Goal: Task Accomplishment & Management: Manage account settings

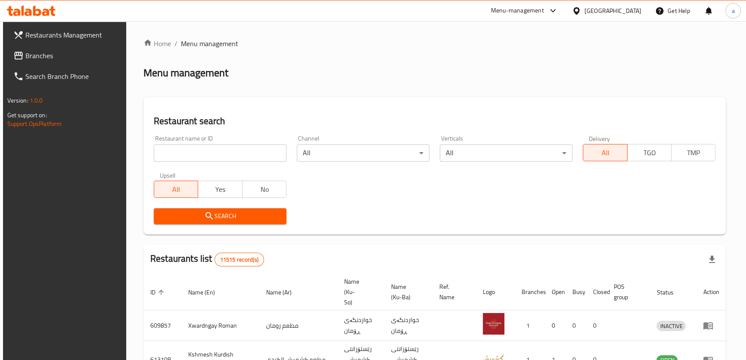
click at [60, 63] on link "Branches" at bounding box center [66, 55] width 121 height 21
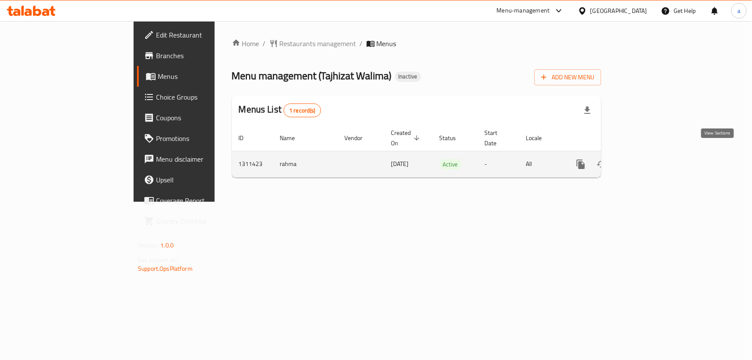
click at [647, 160] on icon "enhanced table" at bounding box center [643, 164] width 8 height 8
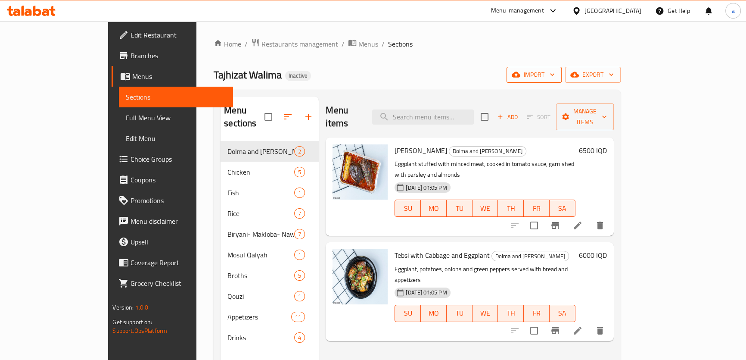
click at [555, 78] on span "import" at bounding box center [534, 74] width 41 height 11
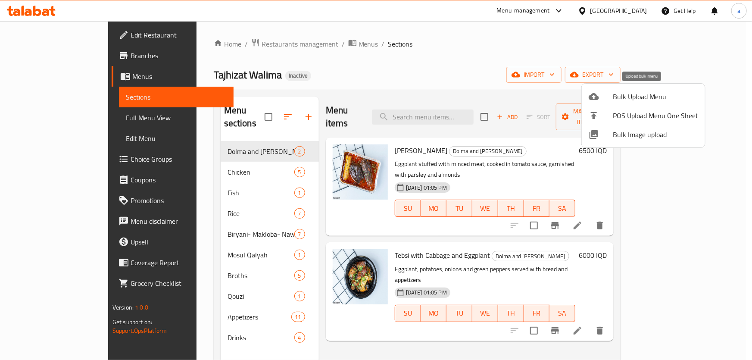
click at [642, 96] on span "Bulk Upload Menu" at bounding box center [655, 96] width 85 height 10
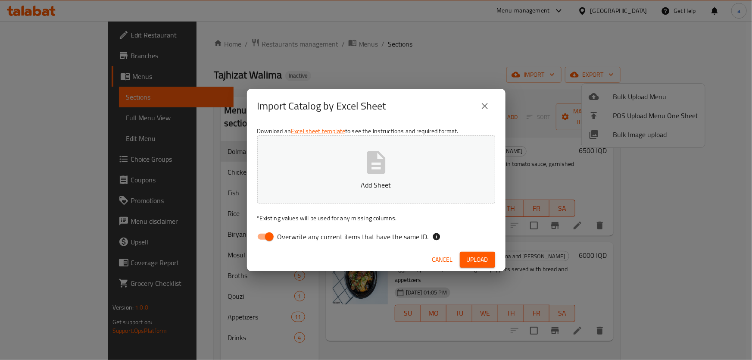
click at [265, 237] on input "Overwrite any current items that have the same ID." at bounding box center [269, 236] width 49 height 16
checkbox input "false"
click at [402, 175] on button "Add Sheet" at bounding box center [376, 169] width 238 height 68
click at [453, 256] on button "Cancel" at bounding box center [443, 260] width 28 height 16
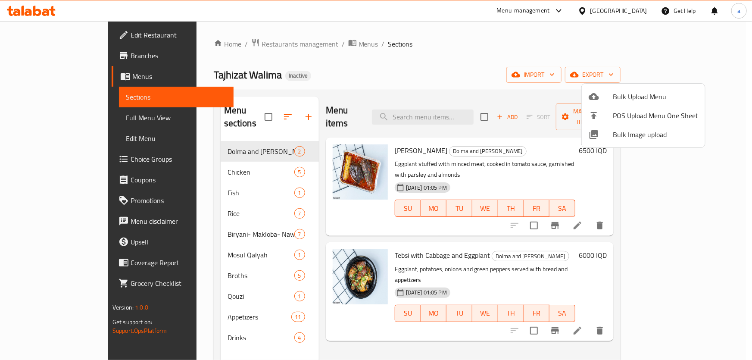
click at [44, 78] on div at bounding box center [376, 180] width 752 height 360
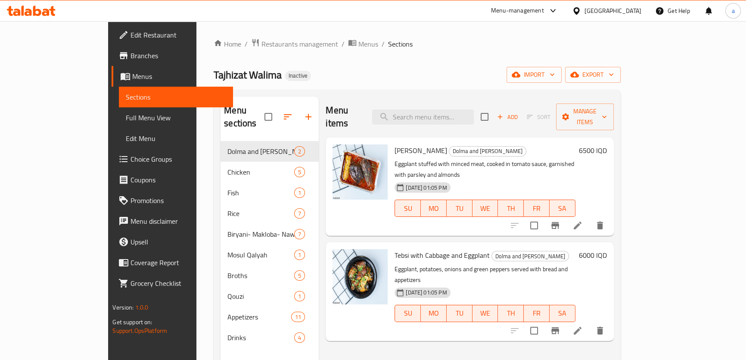
click at [132, 78] on span "Menus" at bounding box center [178, 76] width 93 height 10
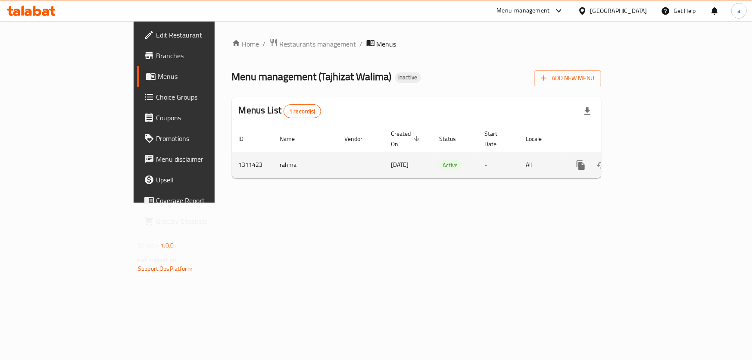
click at [648, 160] on icon "enhanced table" at bounding box center [643, 165] width 10 height 10
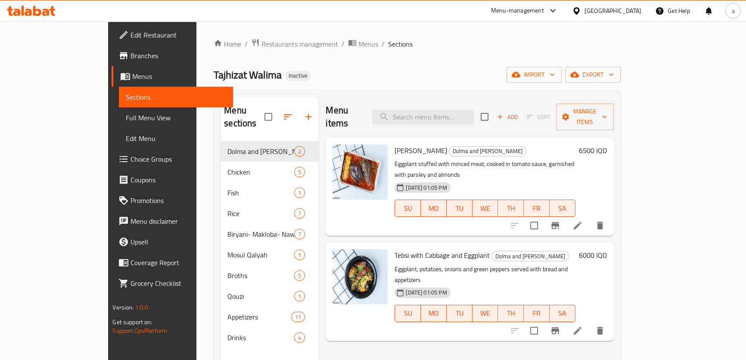
click at [126, 93] on span "Sections" at bounding box center [176, 97] width 100 height 10
click at [132, 78] on span "Menus" at bounding box center [178, 76] width 93 height 10
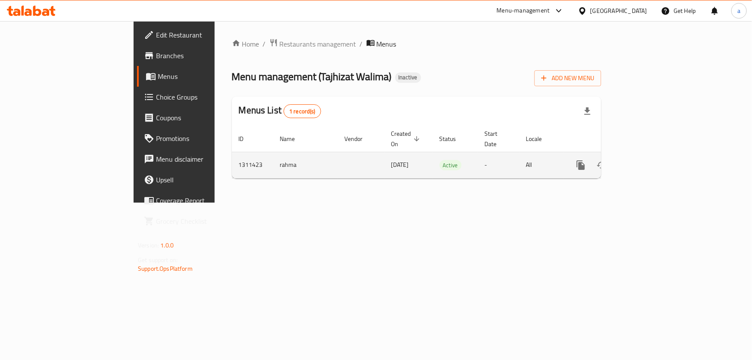
click at [273, 155] on td "rahma" at bounding box center [305, 165] width 65 height 26
click at [648, 160] on icon "enhanced table" at bounding box center [643, 165] width 10 height 10
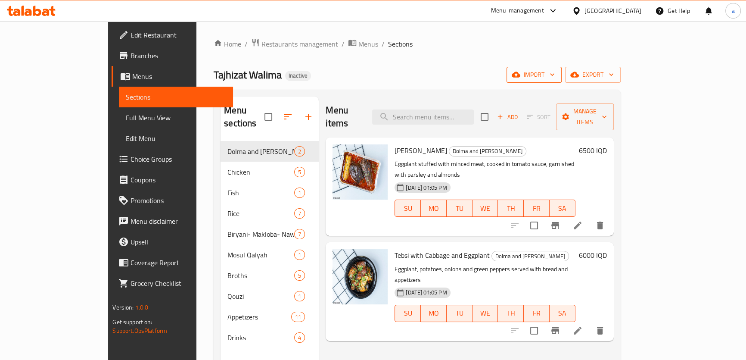
click at [555, 78] on span "import" at bounding box center [534, 74] width 41 height 11
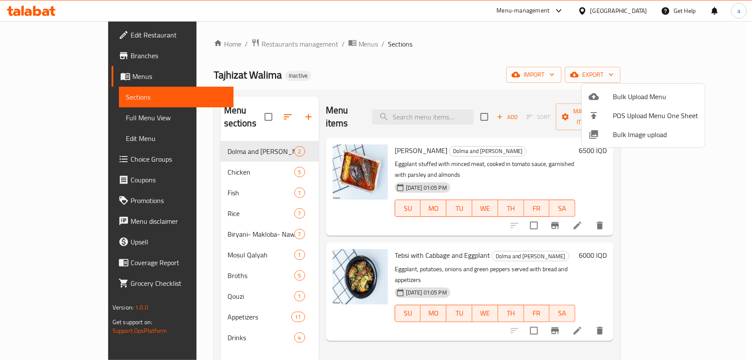
click at [635, 95] on span "Bulk Upload Menu" at bounding box center [655, 96] width 85 height 10
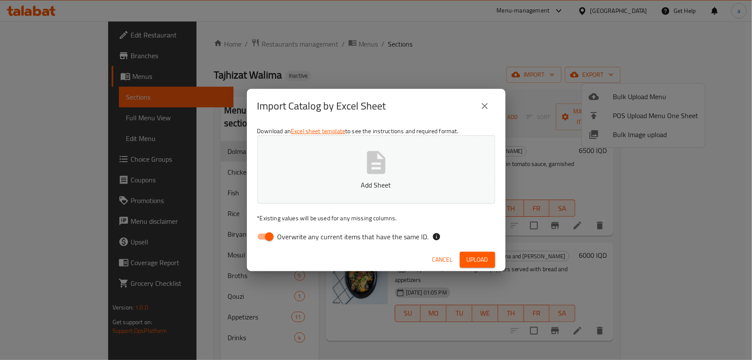
click at [258, 231] on input "Overwrite any current items that have the same ID." at bounding box center [269, 236] width 49 height 16
checkbox input "false"
click at [360, 174] on button "Add Sheet" at bounding box center [376, 169] width 238 height 68
click at [470, 261] on span "Upload" at bounding box center [478, 259] width 22 height 11
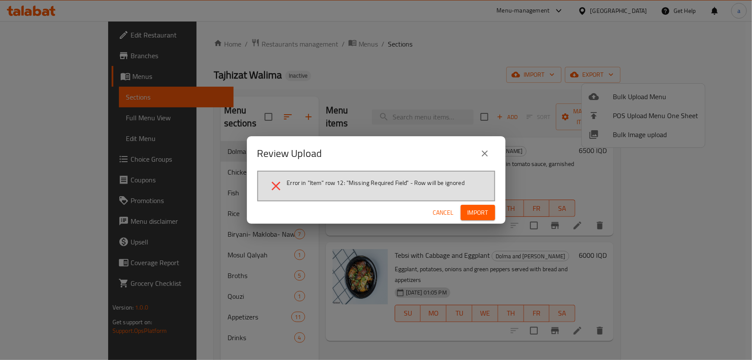
click at [442, 214] on span "Cancel" at bounding box center [443, 212] width 21 height 11
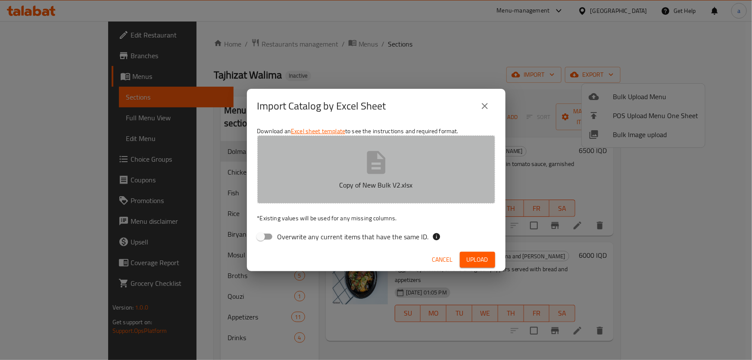
click at [343, 163] on button "Copy of New Bulk V2.xlsx" at bounding box center [376, 169] width 238 height 68
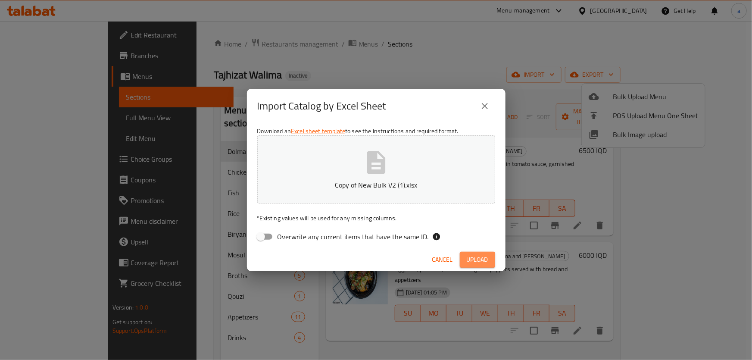
click at [485, 256] on span "Upload" at bounding box center [478, 259] width 22 height 11
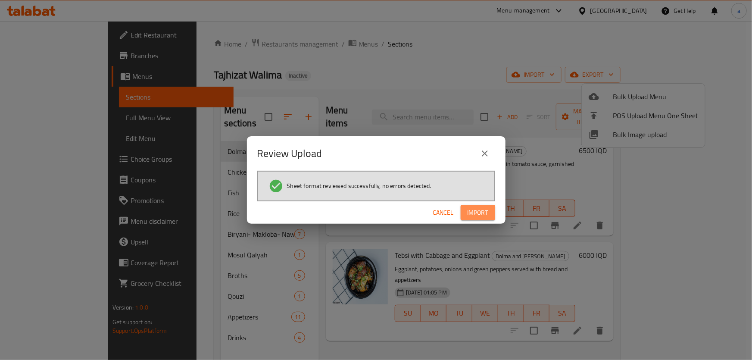
click at [480, 218] on span "Import" at bounding box center [477, 212] width 21 height 11
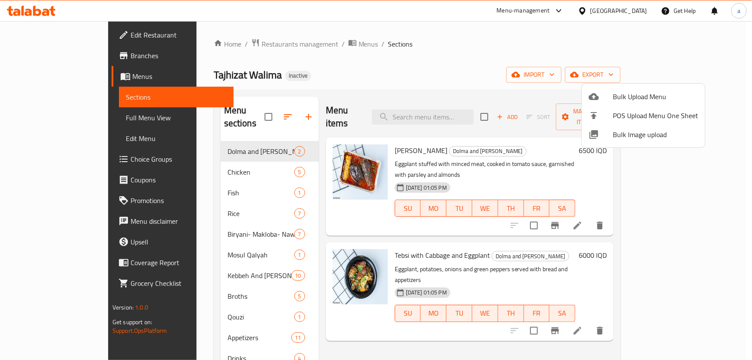
click at [219, 263] on div at bounding box center [376, 180] width 752 height 360
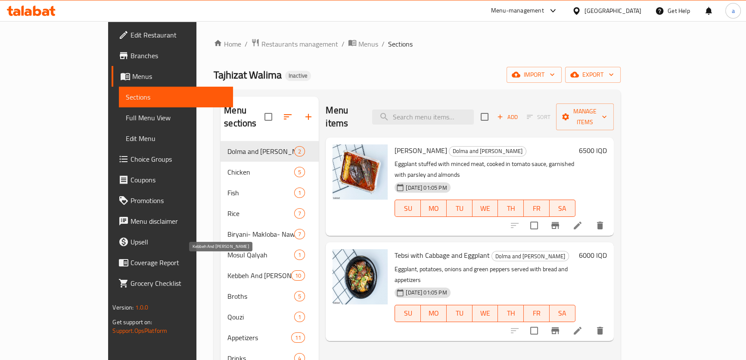
click at [227, 270] on span "Kebbeh And Borek" at bounding box center [259, 275] width 64 height 10
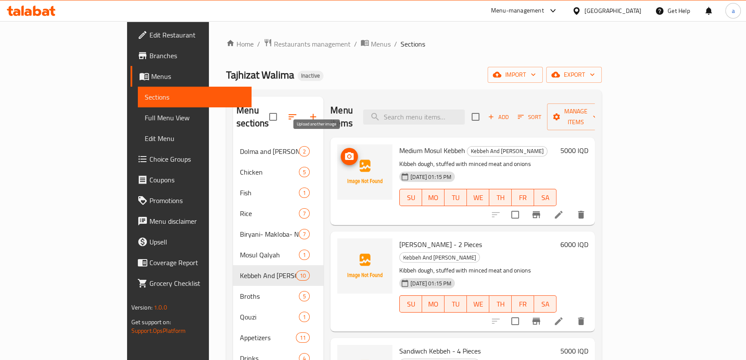
click at [345, 152] on icon "upload picture" at bounding box center [349, 156] width 9 height 8
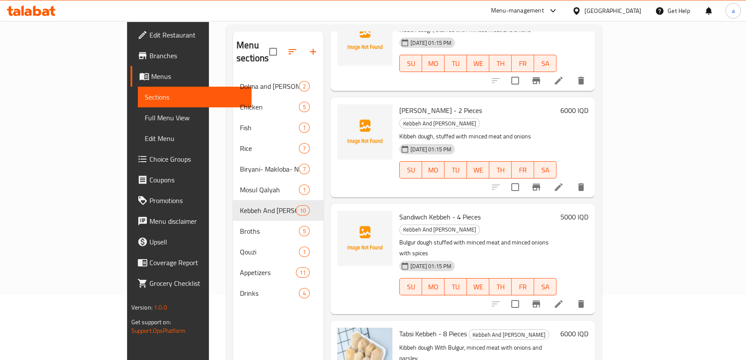
scroll to position [15, 0]
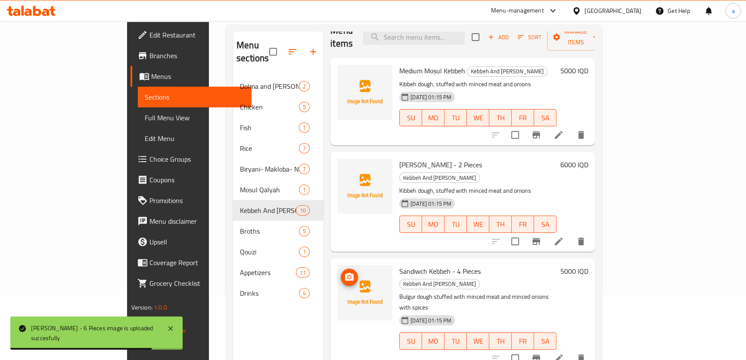
click at [345, 273] on icon "upload picture" at bounding box center [349, 277] width 9 height 8
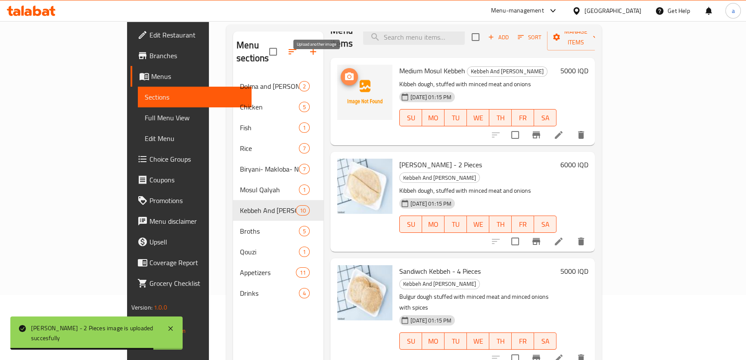
click at [345, 72] on icon "upload picture" at bounding box center [349, 76] width 9 height 8
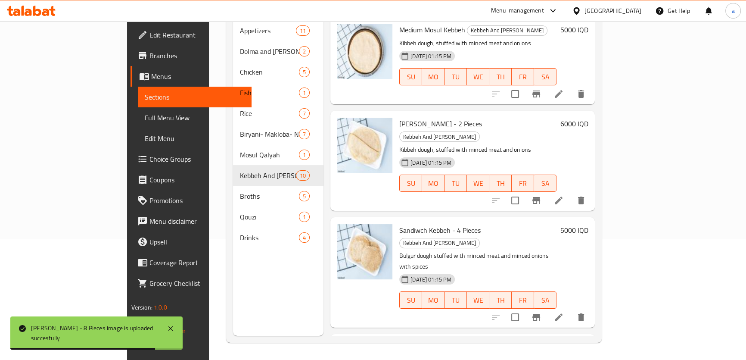
scroll to position [0, 0]
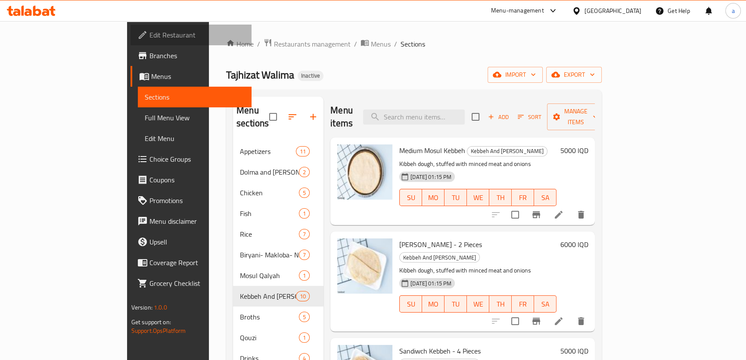
click at [131, 41] on link "Edit Restaurant" at bounding box center [191, 35] width 121 height 21
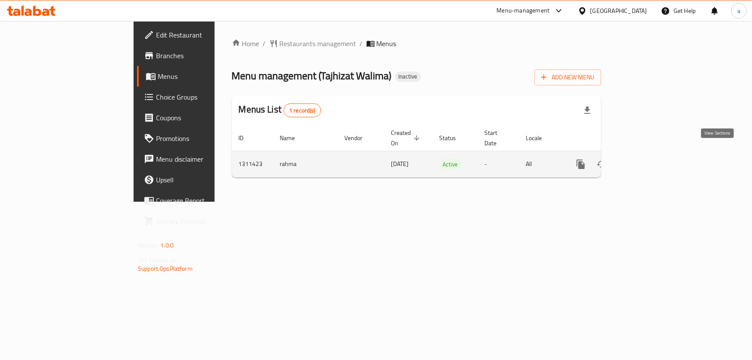
click at [648, 159] on icon "enhanced table" at bounding box center [643, 164] width 10 height 10
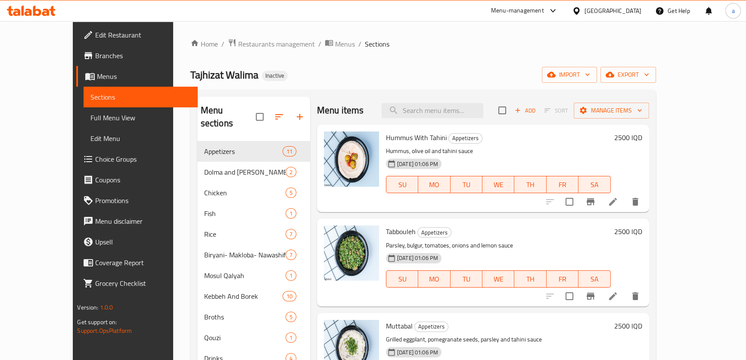
click at [99, 118] on span "Full Menu View" at bounding box center [140, 117] width 100 height 10
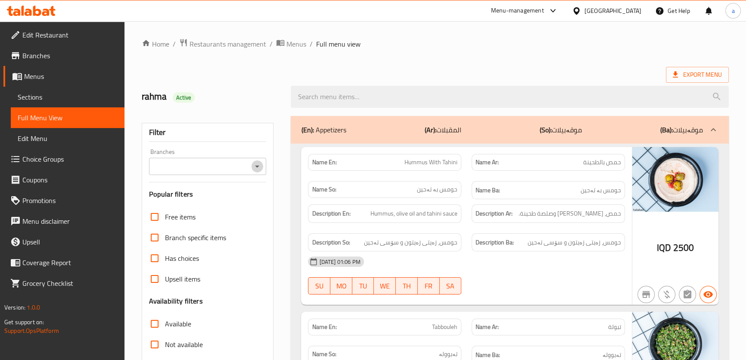
click at [253, 167] on icon "Open" at bounding box center [257, 166] width 10 height 10
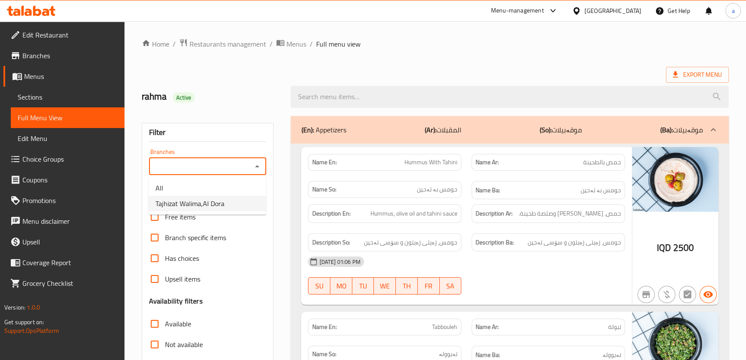
click at [249, 202] on li "Tajhizat Walima,Al Dora" at bounding box center [208, 204] width 118 height 16
type input "Tajhizat Walima,Al Dora"
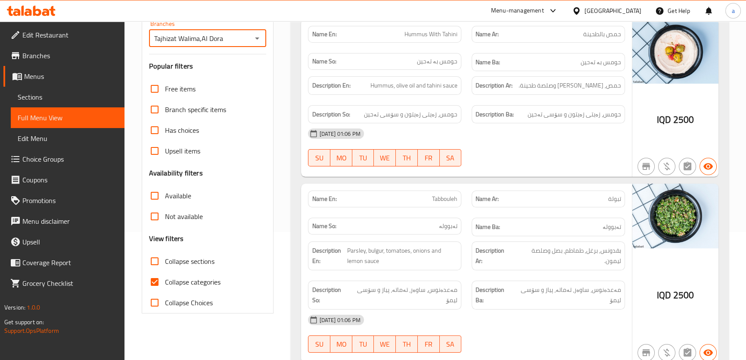
scroll to position [130, 0]
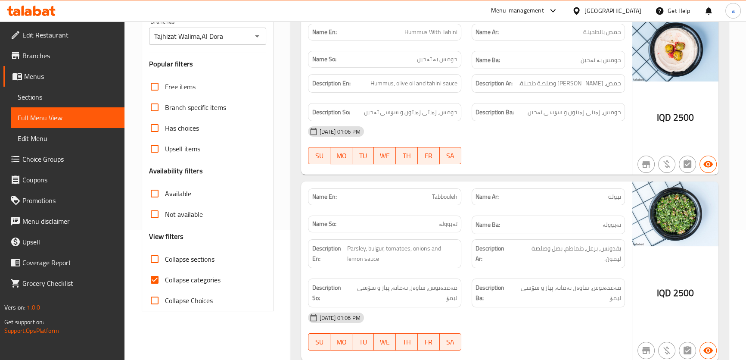
click at [209, 279] on span "Collapse categories" at bounding box center [193, 279] width 56 height 10
click at [165, 279] on input "Collapse categories" at bounding box center [154, 279] width 21 height 21
checkbox input "false"
click at [203, 256] on span "Collapse sections" at bounding box center [190, 259] width 50 height 10
click at [165, 256] on input "Collapse sections" at bounding box center [154, 259] width 21 height 21
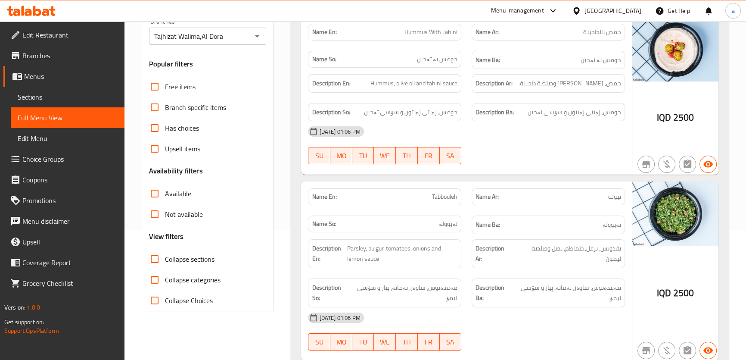
checkbox input "true"
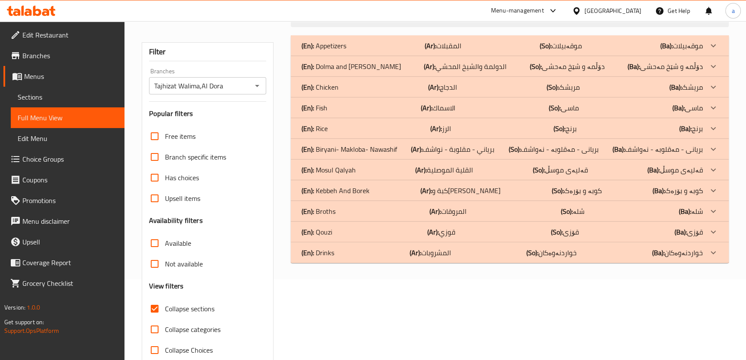
scroll to position [33, 0]
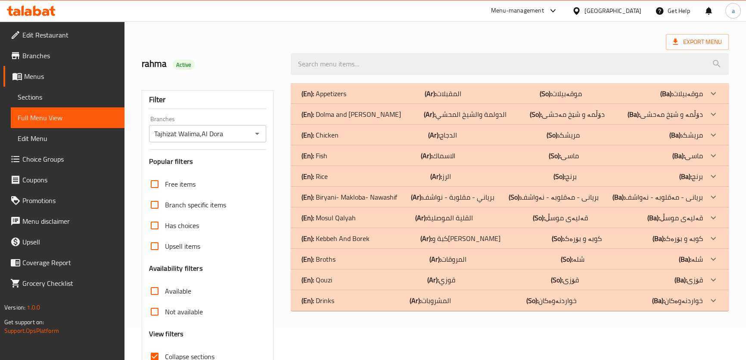
click at [95, 28] on link "Edit Restaurant" at bounding box center [63, 35] width 121 height 21
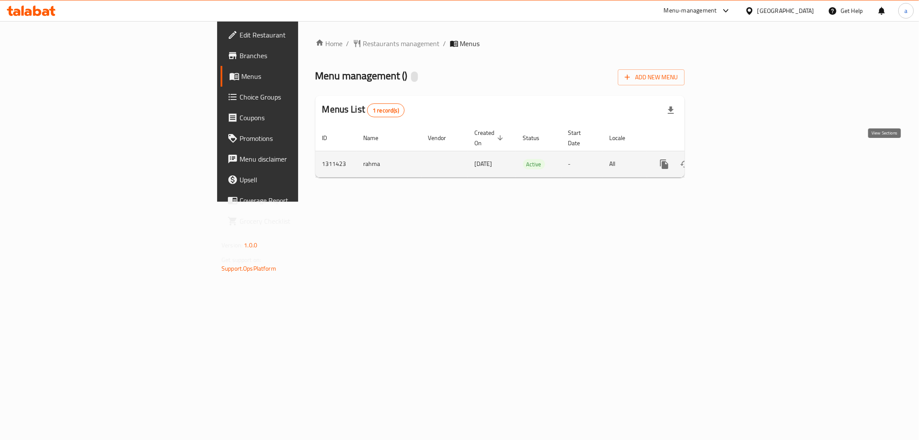
click at [737, 154] on link "enhanced table" at bounding box center [726, 164] width 21 height 21
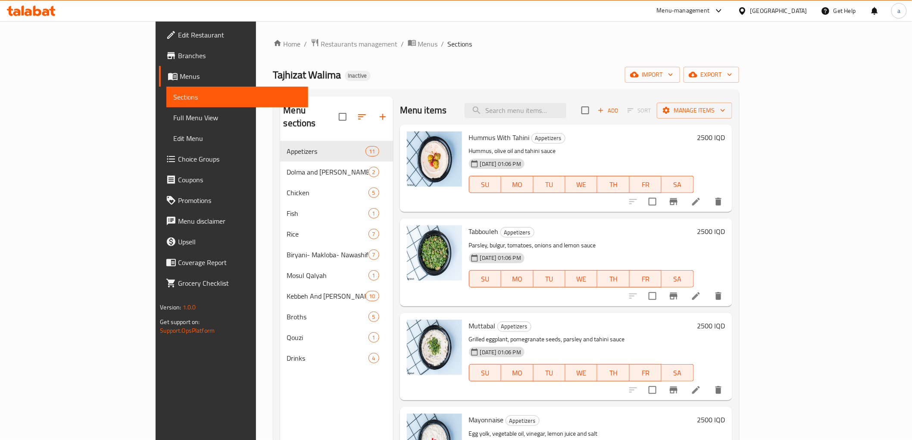
click at [173, 112] on span "Full Menu View" at bounding box center [237, 117] width 128 height 10
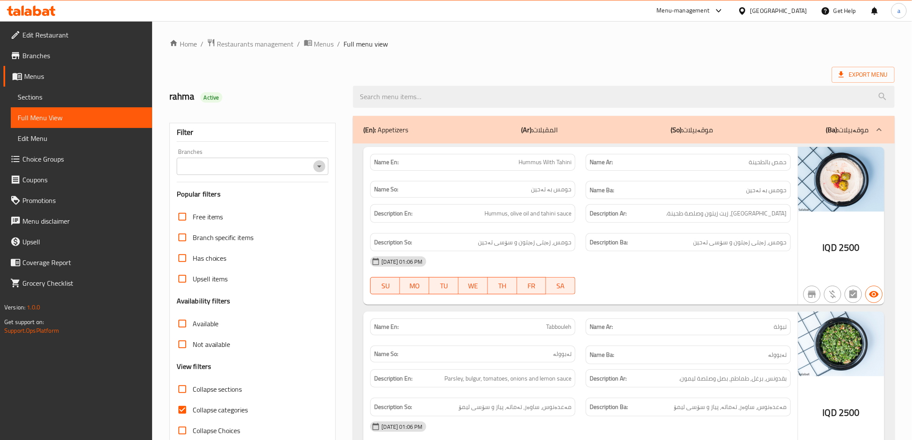
click at [319, 166] on icon "Open" at bounding box center [319, 166] width 4 height 2
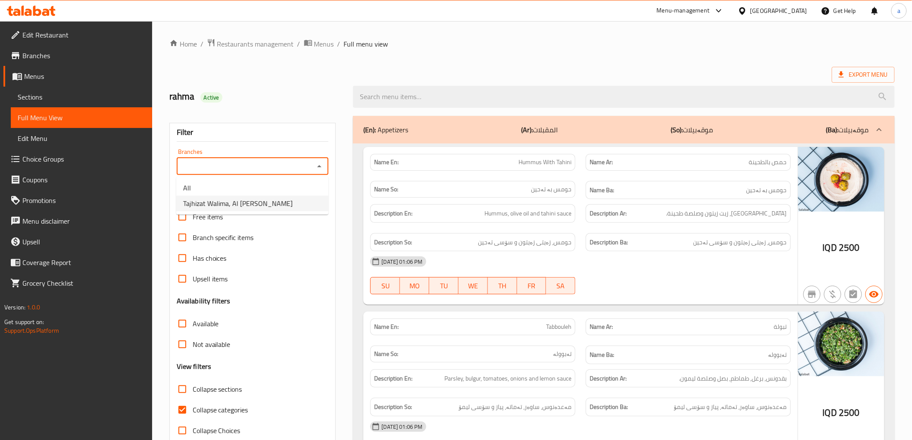
drag, startPoint x: 286, startPoint y: 206, endPoint x: 274, endPoint y: 204, distance: 12.6
click at [285, 207] on li "Tajhizat Walima, Al Dora" at bounding box center [252, 204] width 152 height 16
type input "Tajhizat Walima, Al Dora"
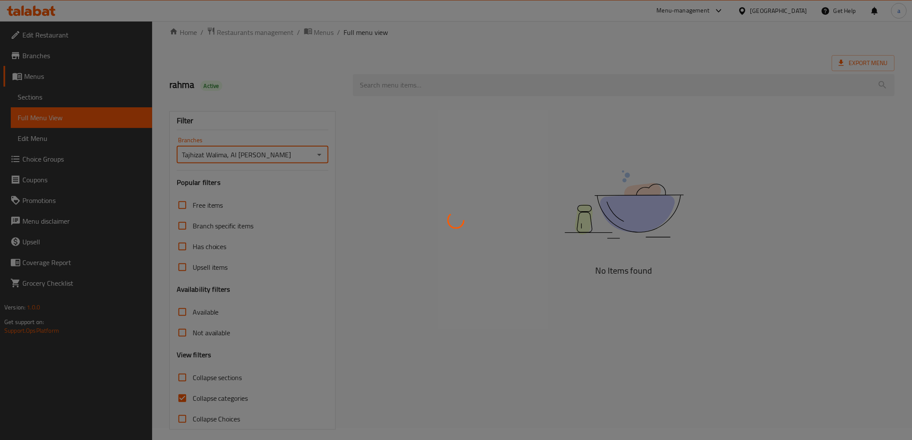
scroll to position [19, 0]
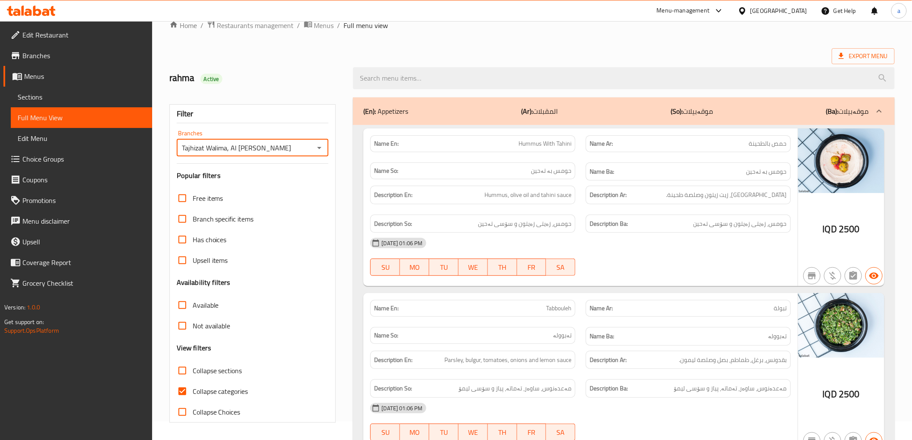
click at [216, 389] on span "Collapse categories" at bounding box center [221, 391] width 56 height 10
click at [193, 389] on input "Collapse categories" at bounding box center [182, 391] width 21 height 21
checkbox input "false"
click at [224, 372] on span "Collapse sections" at bounding box center [218, 370] width 50 height 10
click at [193, 372] on input "Collapse sections" at bounding box center [182, 370] width 21 height 21
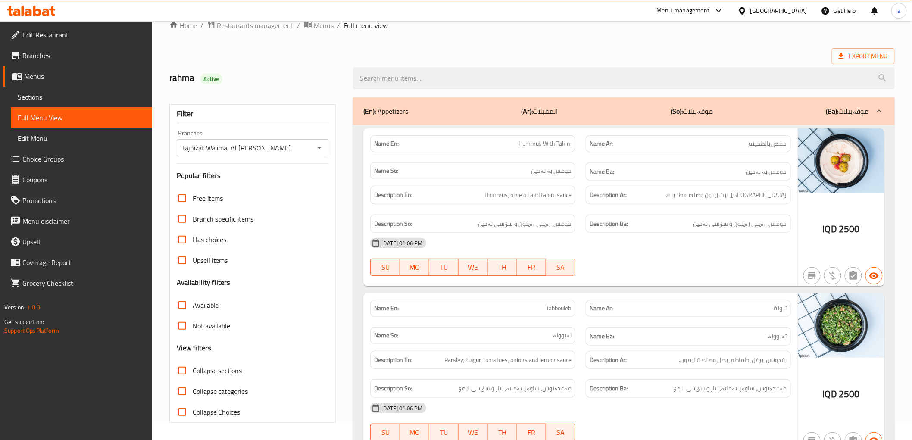
checkbox input "true"
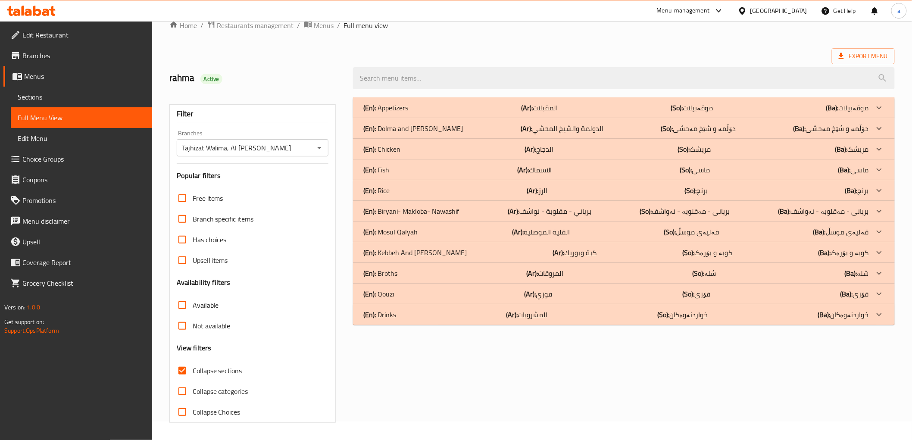
click at [857, 255] on p "(Ba): کوبە و بۆرەک" at bounding box center [843, 252] width 50 height 10
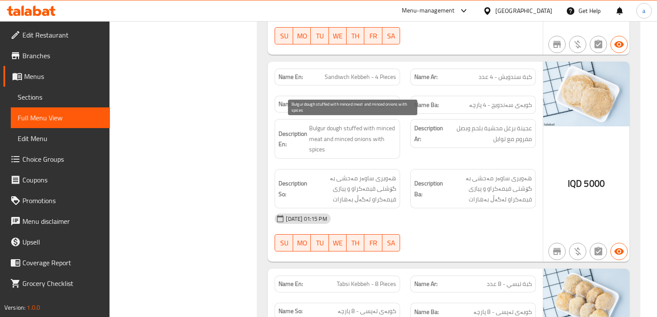
scroll to position [603, 0]
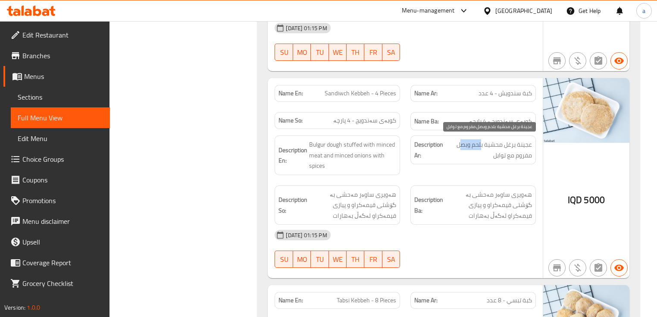
drag, startPoint x: 481, startPoint y: 143, endPoint x: 462, endPoint y: 143, distance: 19.0
click at [462, 143] on span "عجينة برغل محشية بلحم وبصل مفروم مع توابل" at bounding box center [488, 149] width 87 height 21
drag, startPoint x: 528, startPoint y: 154, endPoint x: 512, endPoint y: 157, distance: 16.2
click at [512, 157] on span "عجينة برغل محشية بلحم وبصل مفروم مع توابل" at bounding box center [488, 149] width 87 height 21
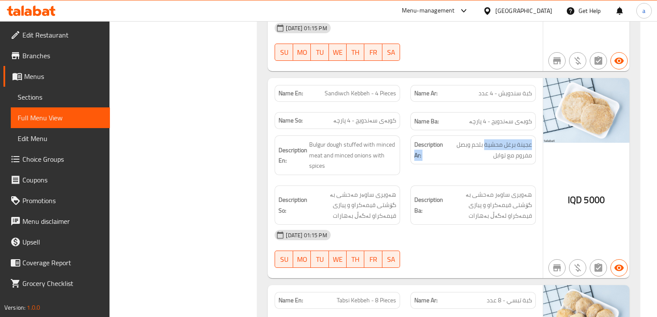
drag, startPoint x: 485, startPoint y: 142, endPoint x: 443, endPoint y: 128, distance: 44.0
click at [443, 130] on div "Description Ar: عجينة برغل محشية بلحم وبصل مفروم مع توابل" at bounding box center [473, 155] width 136 height 50
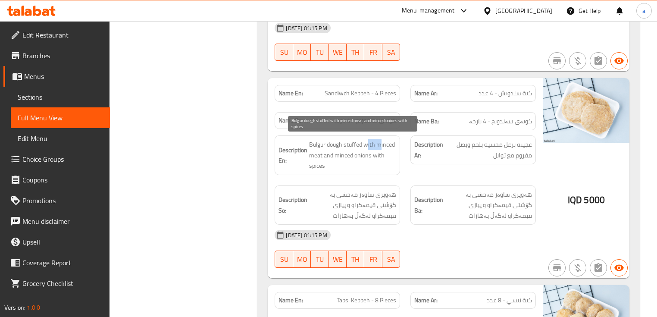
click at [378, 139] on span "Bulgur dough stuffed with minced meat and minced onions with spices" at bounding box center [352, 155] width 87 height 32
drag, startPoint x: 338, startPoint y: 153, endPoint x: 359, endPoint y: 153, distance: 21.1
click at [359, 153] on span "Bulgur dough stuffed with minced meat and minced onions with spices" at bounding box center [352, 155] width 87 height 32
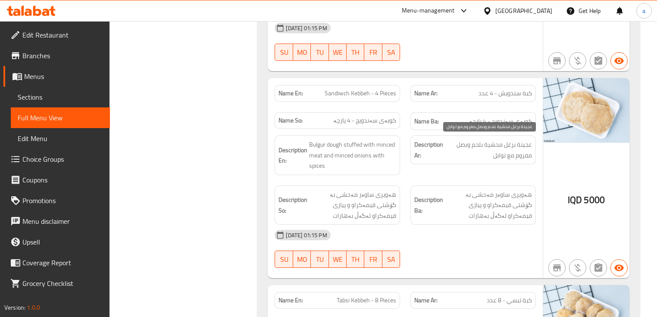
click at [472, 144] on span "عجينة برغل محشية بلحم وبصل مفروم مع توابل" at bounding box center [488, 149] width 87 height 21
click at [475, 146] on span "عجينة برغل محشية بلحم وبصل مفروم مع توابل" at bounding box center [488, 149] width 87 height 21
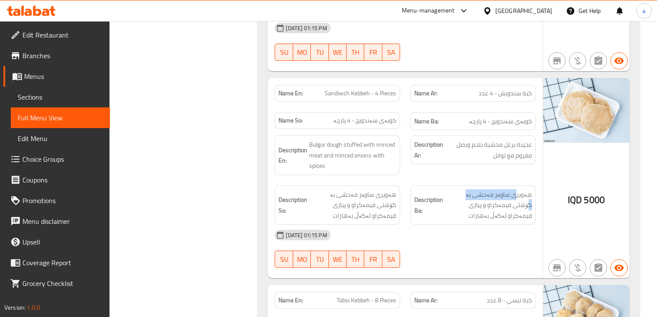
drag, startPoint x: 518, startPoint y: 195, endPoint x: 467, endPoint y: 184, distance: 52.1
click at [467, 185] on div "Description Ba: هەویری ساوەر مەحشی بە گۆشتی قیمەکراو و پیازی قیمەکراو لەگەڵ بەه…" at bounding box center [472, 205] width 125 height 40
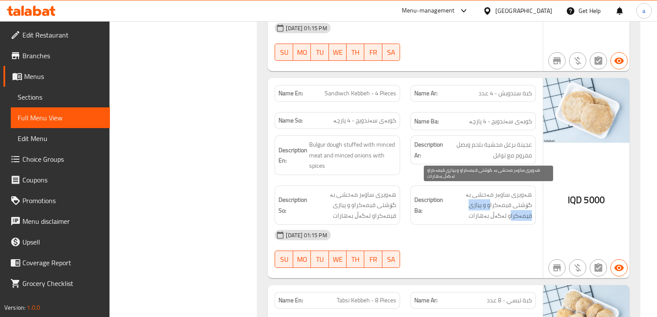
click at [469, 202] on span "هەویری ساوەر مەحشی بە گۆشتی قیمەکراو و پیازی قیمەکراو لەگەڵ بەهارات" at bounding box center [488, 205] width 87 height 32
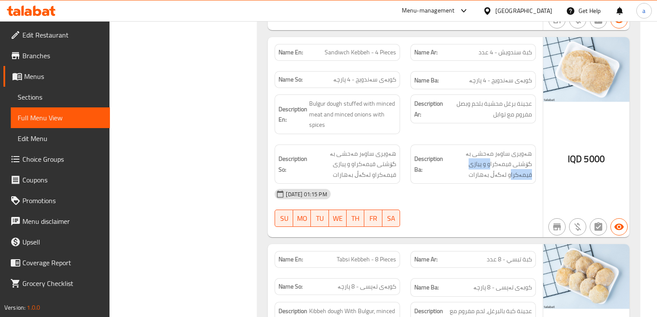
scroll to position [660, 0]
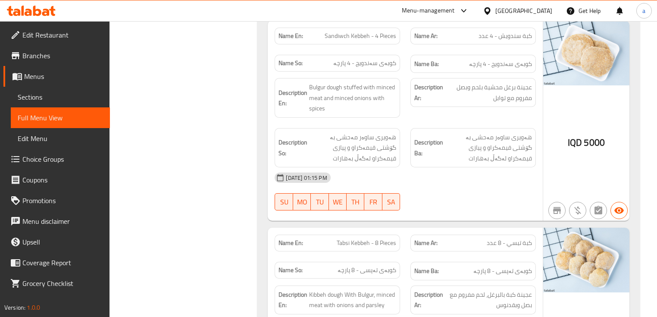
click at [443, 188] on div "13-09-2025 01:15 PM SU MO TU WE TH FR SA" at bounding box center [404, 191] width 271 height 48
click at [72, 98] on span "Sections" at bounding box center [60, 97] width 85 height 10
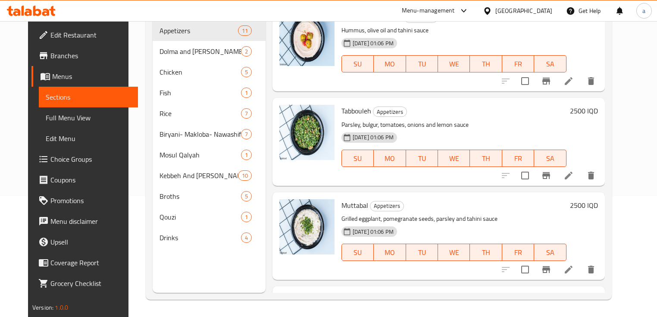
scroll to position [121, 0]
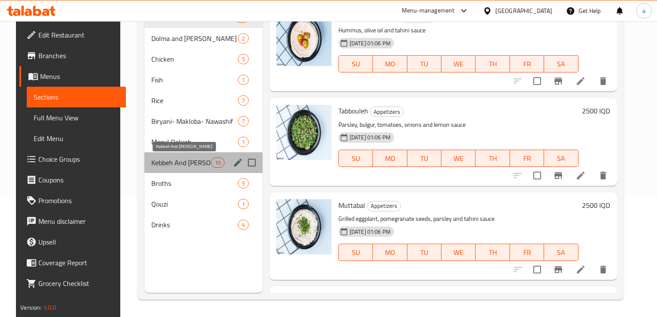
click at [181, 165] on span "Kebbeh And Borek" at bounding box center [180, 162] width 59 height 10
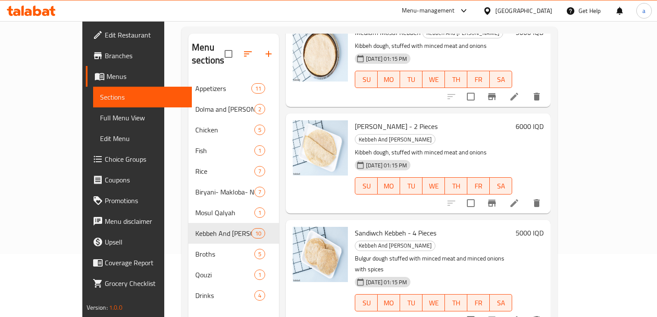
scroll to position [115, 0]
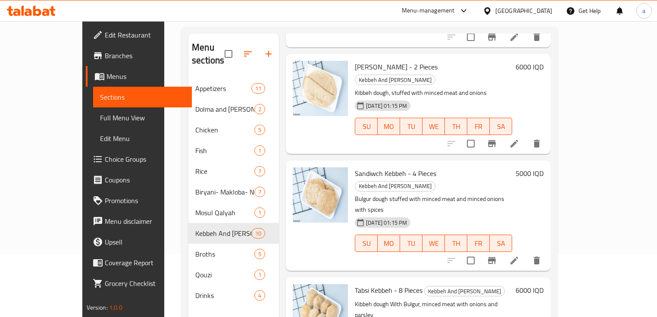
click at [519, 255] on icon at bounding box center [514, 260] width 10 height 10
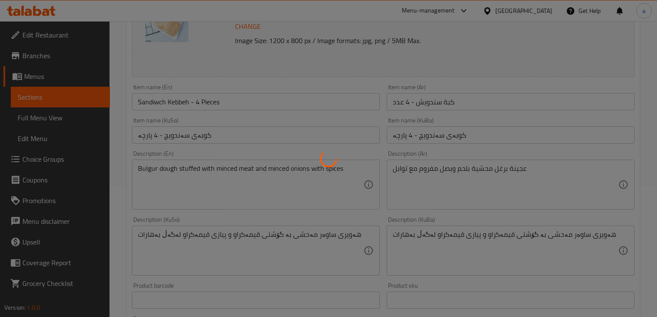
scroll to position [172, 0]
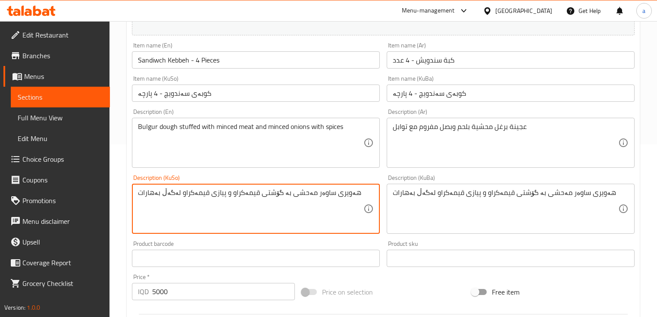
drag, startPoint x: 202, startPoint y: 192, endPoint x: 175, endPoint y: 195, distance: 27.3
paste textarea "ردکراو"
drag, startPoint x: 138, startPoint y: 189, endPoint x: 350, endPoint y: 189, distance: 211.5
click at [350, 189] on textarea "هەویری ساوەر مەحشی بە گۆشتی قیمەکراو و پیازی وردکراو لەگەڵ بەهارات" at bounding box center [250, 208] width 225 height 41
type textarea "هەویری ساوەر مەحشی بە گۆشتی قیمەکراو و پیازی وردکراو لەگەڵ بەهارات"
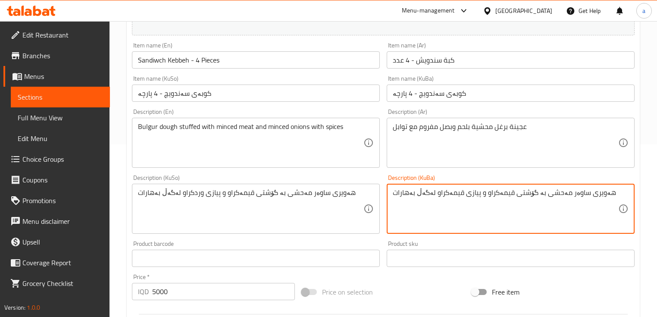
paste textarea "رد"
type textarea "هەویری ساوەر مەحشی بە گۆشتی قیمەکراو و پیازی وردکراو لەگەڵ بەهارات"
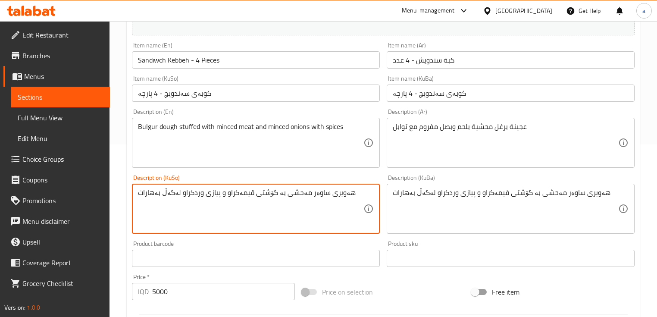
click at [303, 195] on textarea "هەویری ساوەر مەحشی بە گۆشتی قیمەکراو و پیازی وردکراو لەگەڵ بەهارات" at bounding box center [250, 208] width 225 height 41
click at [301, 194] on textarea "هەویری ساوەر مەحشی بە گۆشتی قیمەکراو و پیازی وردکراو لەگەڵ بەهارات" at bounding box center [250, 208] width 225 height 41
click at [303, 198] on textarea "هەویری ساوەر مەحشی بە گۆشتی قیمەکراو و پیازی وردکراو لەگەڵ بەهارات" at bounding box center [250, 208] width 225 height 41
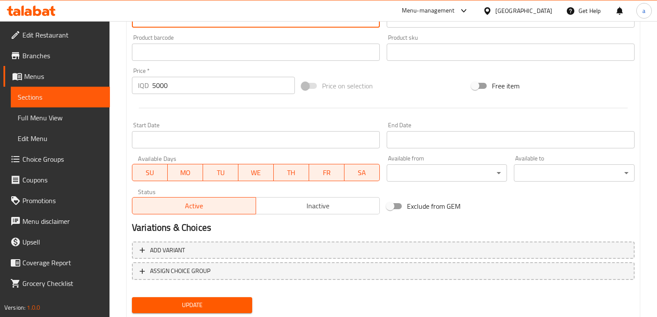
scroll to position [402, 0]
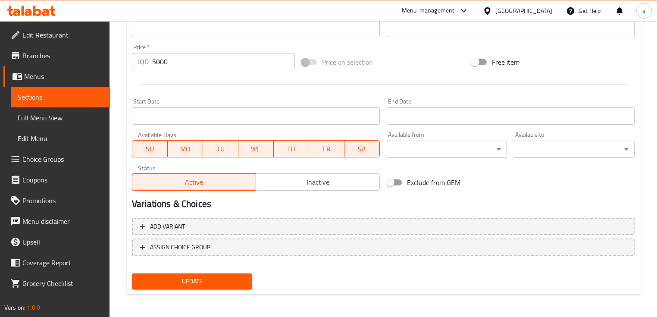
type textarea "هەویری ساوەری مەحشی بە گۆشتی قیمەکراو و پیازی وردکراو لەگەڵ بەهارات"
click at [165, 273] on button "Update" at bounding box center [192, 281] width 120 height 16
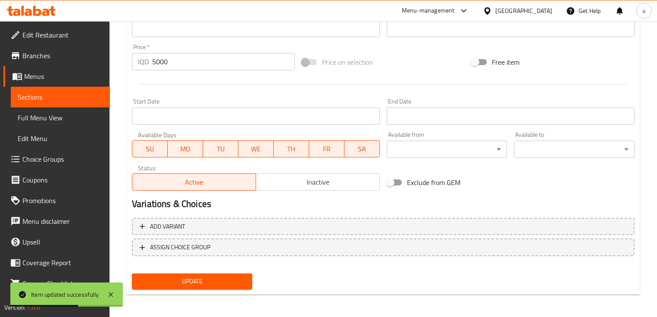
click at [64, 93] on span "Sections" at bounding box center [60, 97] width 85 height 10
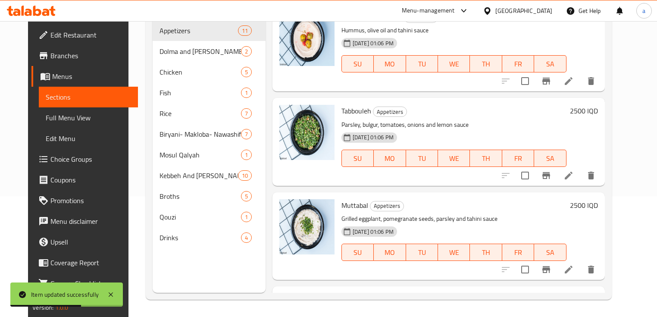
scroll to position [121, 0]
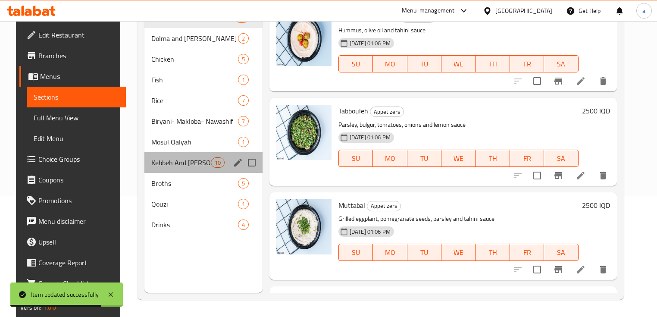
click at [179, 168] on div "Kebbeh And Borek 10" at bounding box center [203, 162] width 118 height 21
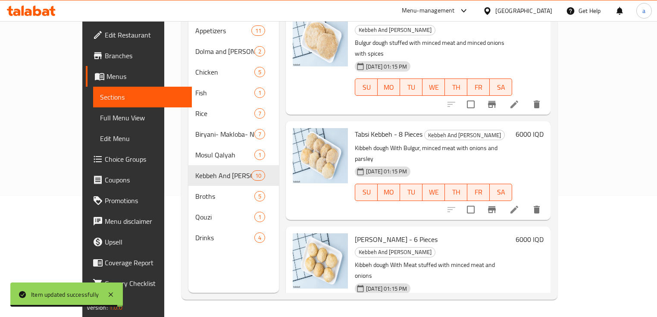
scroll to position [230, 0]
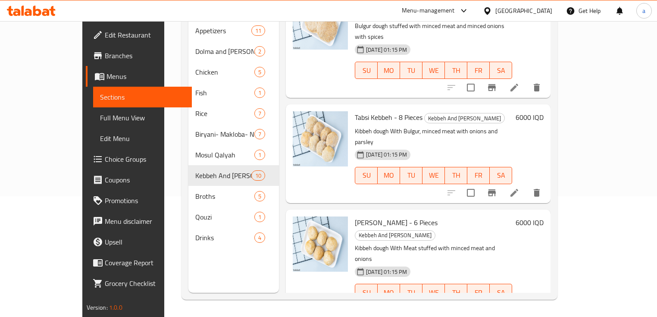
click at [526, 302] on li at bounding box center [514, 310] width 24 height 16
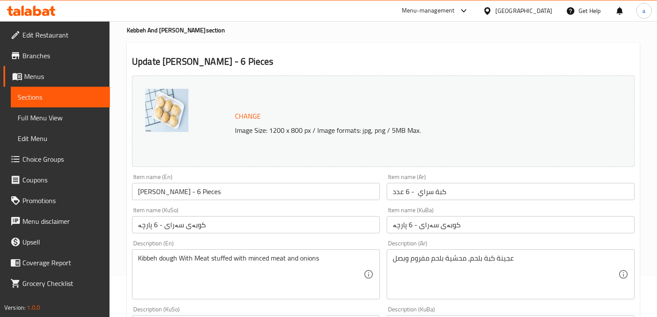
scroll to position [57, 0]
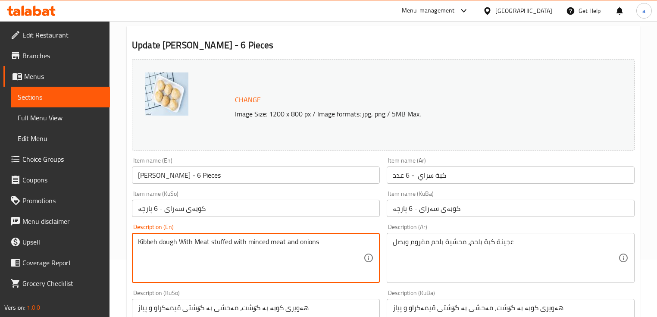
click at [209, 243] on textarea "Kibbeh dough With Meat stuffed with minced meat and onions" at bounding box center [250, 257] width 225 height 41
drag, startPoint x: 223, startPoint y: 284, endPoint x: 200, endPoint y: 247, distance: 43.7
click at [200, 247] on textarea "Kibbeh dough With Meat stuffed with minced meat and onions" at bounding box center [250, 257] width 225 height 41
click at [210, 244] on textarea "Kibbeh dough With Meat stuffed with minced meat and onions" at bounding box center [250, 257] width 225 height 41
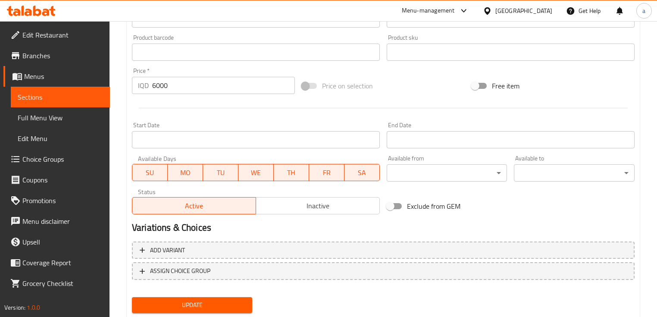
scroll to position [403, 0]
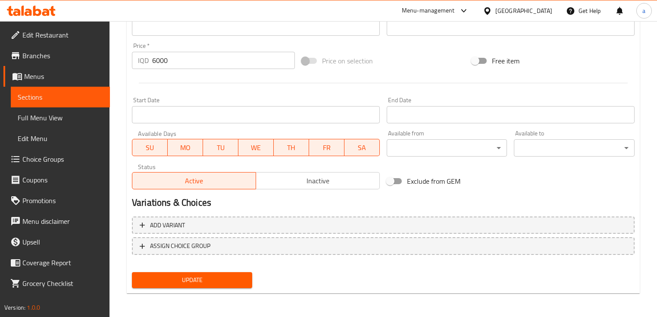
type textarea "Kibbeh dough With Meat, stuffed with minced meat and onions"
click at [209, 277] on span "Update" at bounding box center [192, 279] width 106 height 11
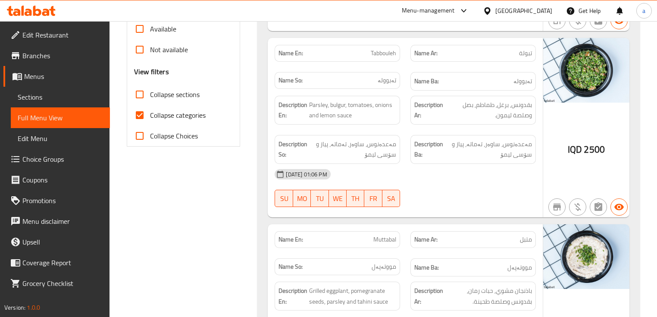
scroll to position [172, 0]
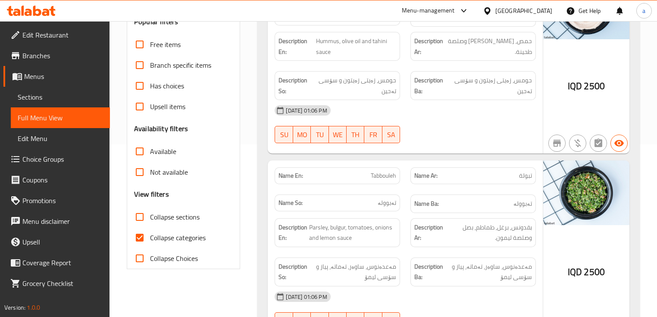
click at [201, 216] on div "Collapse sections" at bounding box center [183, 216] width 99 height 21
click at [192, 216] on span "Collapse sections" at bounding box center [175, 217] width 50 height 10
click at [150, 216] on input "Collapse sections" at bounding box center [139, 216] width 21 height 21
checkbox input "true"
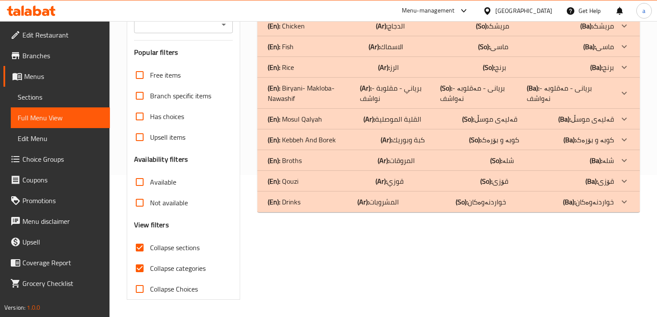
scroll to position [141, 0]
click at [607, 142] on p "(Ba): کوبە و بۆرەک" at bounding box center [588, 140] width 50 height 10
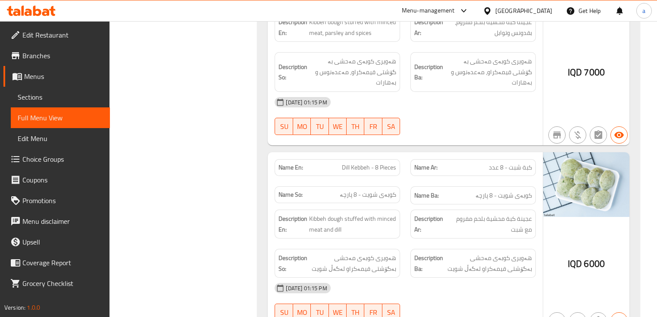
scroll to position [1577, 0]
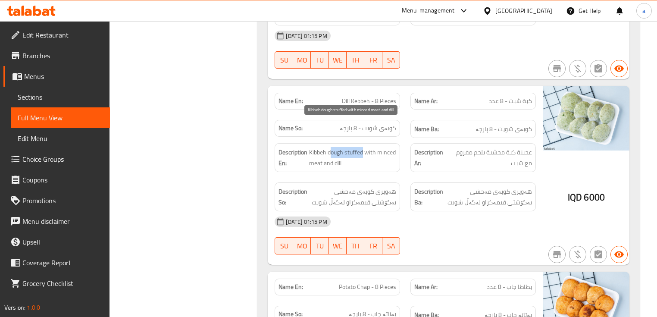
drag, startPoint x: 331, startPoint y: 122, endPoint x: 362, endPoint y: 124, distance: 31.5
click at [362, 147] on span "Kibbeh dough stuffed with minced meat and dill" at bounding box center [352, 157] width 87 height 21
click at [338, 147] on span "Kibbeh dough stuffed with minced meat and dill" at bounding box center [352, 157] width 87 height 21
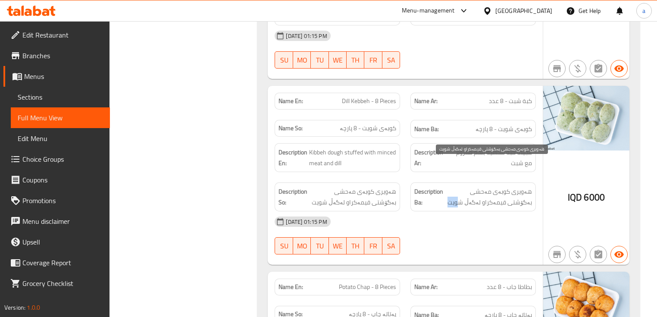
drag, startPoint x: 484, startPoint y: 172, endPoint x: 488, endPoint y: 171, distance: 4.6
click at [488, 186] on span "هەویری کوبەی مەحشی بەگۆشتی قیمەکراو لەگەڵ شویت" at bounding box center [488, 196] width 87 height 21
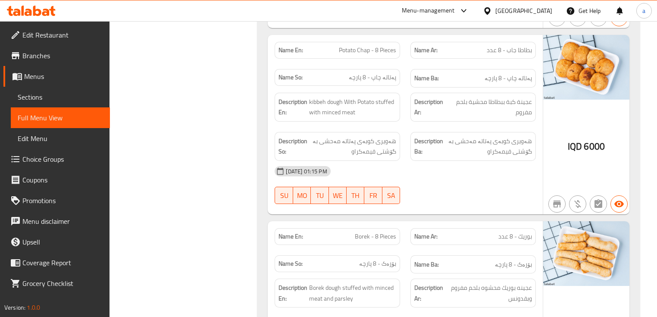
scroll to position [1749, 0]
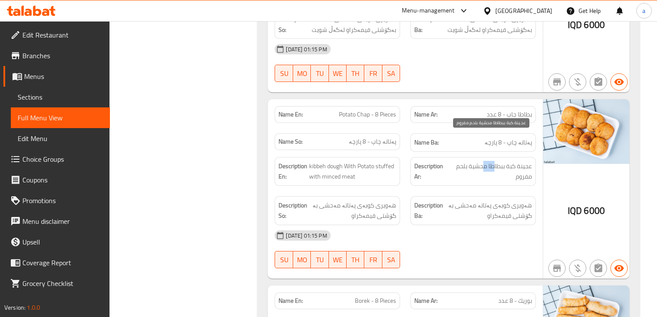
drag, startPoint x: 483, startPoint y: 143, endPoint x: 494, endPoint y: 141, distance: 11.1
click at [494, 161] on span "عجينة كبة ببطاطا محشية بلحم مفروم" at bounding box center [490, 171] width 83 height 21
click at [486, 160] on div "Description Ar: عجينة كبة ببطاطا محشية بلحم مفروم" at bounding box center [473, 171] width 136 height 39
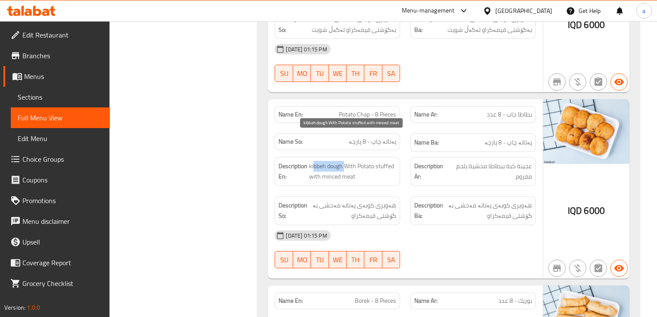
drag, startPoint x: 341, startPoint y: 140, endPoint x: 322, endPoint y: 140, distance: 19.0
click at [310, 161] on span "kibbeh dough With Potato stuffed with minced meat" at bounding box center [352, 171] width 87 height 21
drag, startPoint x: 357, startPoint y: 139, endPoint x: 378, endPoint y: 136, distance: 20.9
click at [378, 161] on span "kibbeh dough With Potato stuffed with minced meat" at bounding box center [352, 171] width 87 height 21
drag, startPoint x: 352, startPoint y: 148, endPoint x: 380, endPoint y: 150, distance: 28.1
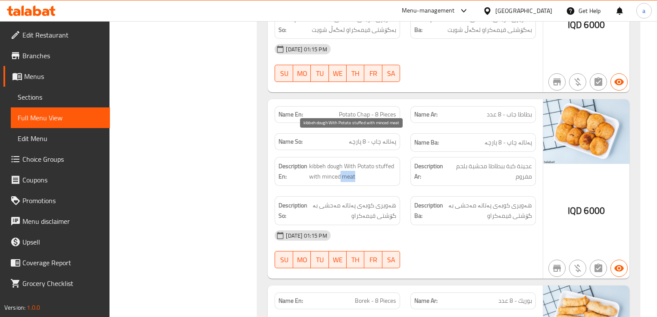
click at [354, 161] on span "kibbeh dough With Potato stuffed with minced meat" at bounding box center [352, 171] width 87 height 21
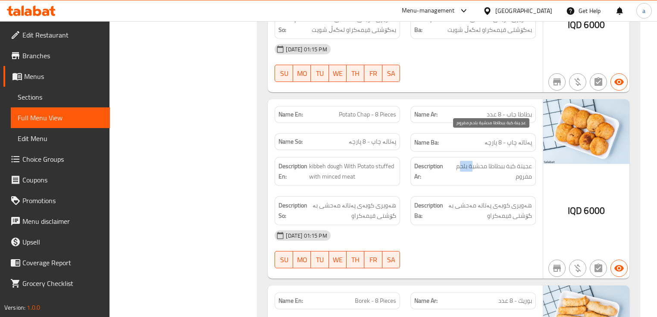
drag, startPoint x: 460, startPoint y: 137, endPoint x: 479, endPoint y: 140, distance: 18.7
click at [470, 161] on span "عجينة كبة ببطاطا محشية بلحم مفروم" at bounding box center [490, 171] width 83 height 21
drag, startPoint x: 523, startPoint y: 150, endPoint x: 534, endPoint y: 149, distance: 10.8
click at [534, 157] on div "Description Ar: عجينة كبة ببطاطا محشية بلحم مفروم" at bounding box center [472, 171] width 125 height 29
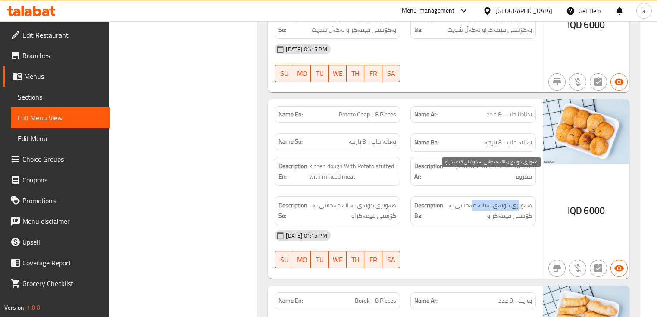
drag, startPoint x: 478, startPoint y: 179, endPoint x: 518, endPoint y: 174, distance: 40.8
click at [520, 191] on div "Description Ba: هەویری کوبەی پەتاتە مەحشی بە گۆشتی قیمەکراو" at bounding box center [473, 210] width 136 height 39
drag, startPoint x: 517, startPoint y: 182, endPoint x: 495, endPoint y: 191, distance: 23.9
click at [517, 200] on span "هەویری کوبەی پەتاتە مەحشی بە گۆشتی قیمەکراو" at bounding box center [488, 210] width 87 height 21
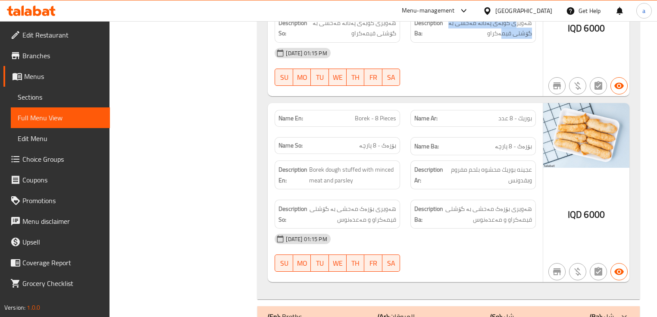
scroll to position [1914, 0]
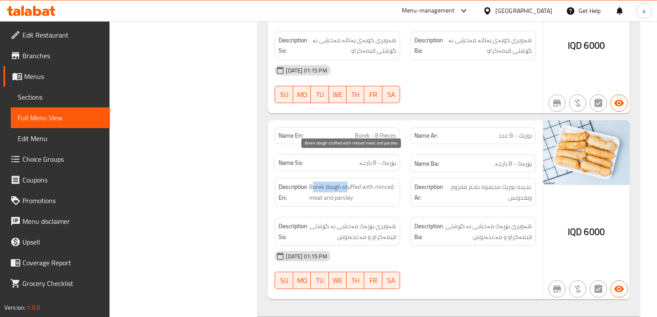
drag, startPoint x: 346, startPoint y: 159, endPoint x: 312, endPoint y: 159, distance: 34.0
click at [312, 181] on span "Borek dough stuffed with minced meat and parsley" at bounding box center [352, 191] width 87 height 21
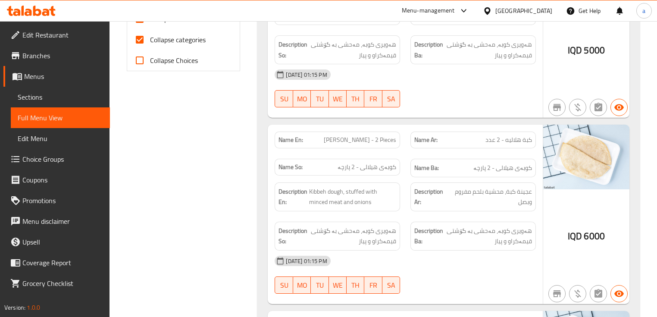
scroll to position [0, 0]
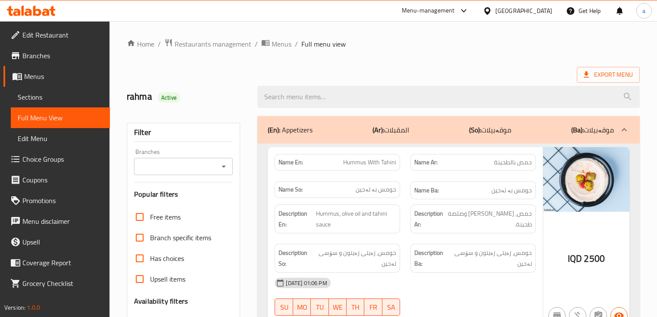
click at [228, 166] on icon "Open" at bounding box center [223, 166] width 10 height 10
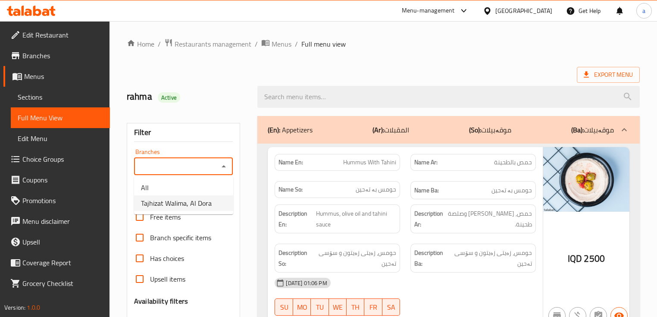
click at [204, 201] on span "Tajhizat Walima, Al Dora" at bounding box center [176, 203] width 71 height 10
type input "Tajhizat Walima, Al Dora"
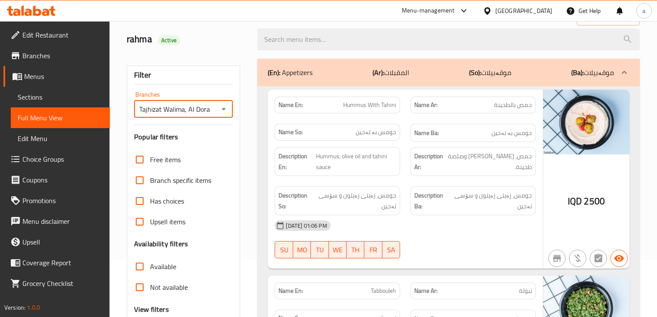
scroll to position [115, 0]
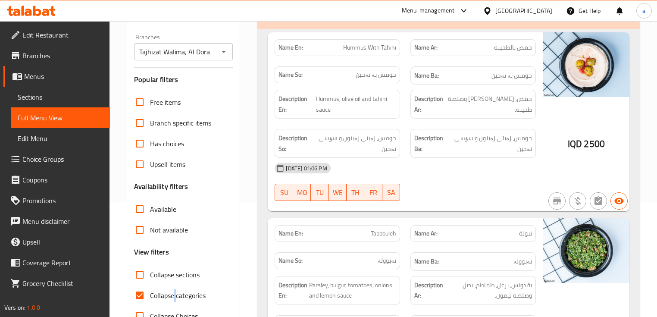
click at [175, 295] on span "Collapse categories" at bounding box center [178, 295] width 56 height 10
click at [150, 290] on span "Collapse categories" at bounding box center [178, 295] width 56 height 10
click at [150, 289] on input "Collapse categories" at bounding box center [139, 295] width 21 height 21
checkbox input "false"
click at [138, 279] on input "Collapse sections" at bounding box center [139, 274] width 21 height 21
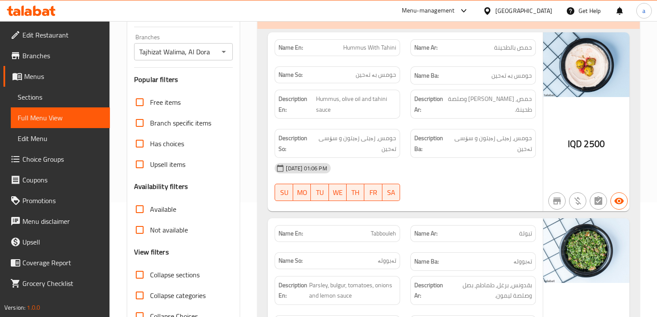
checkbox input "true"
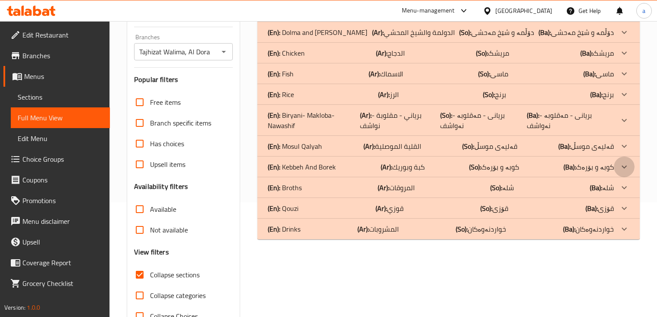
click at [625, 162] on icon at bounding box center [624, 167] width 10 height 10
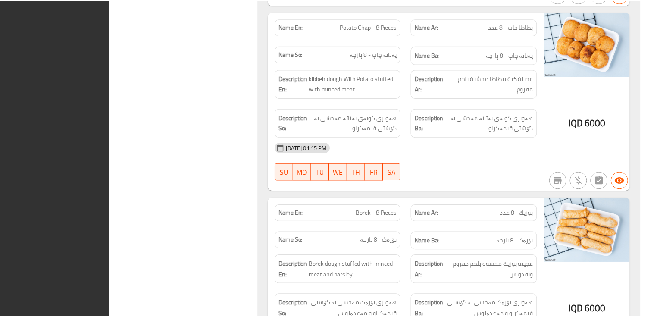
scroll to position [1972, 0]
